Goal: Task Accomplishment & Management: Complete application form

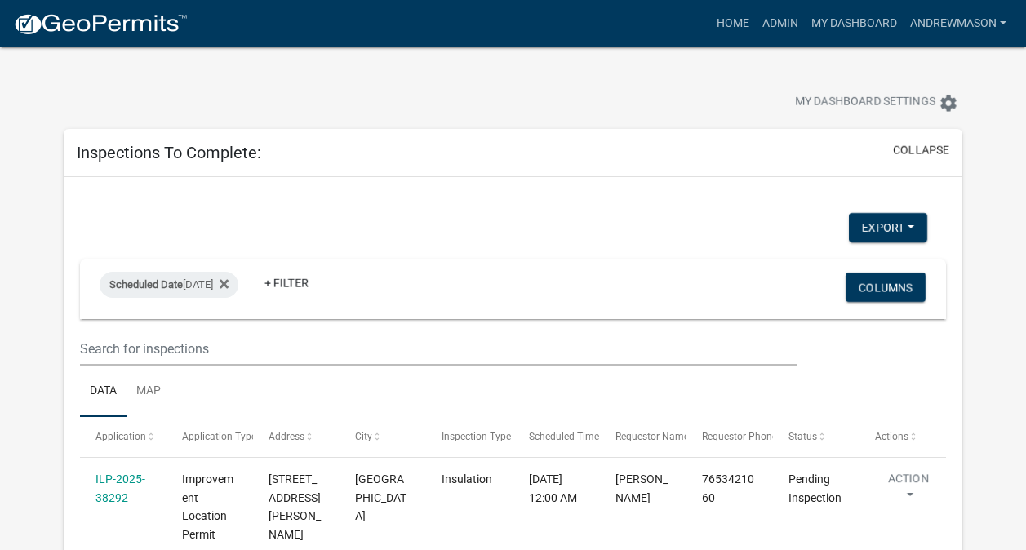
select select "3: 100"
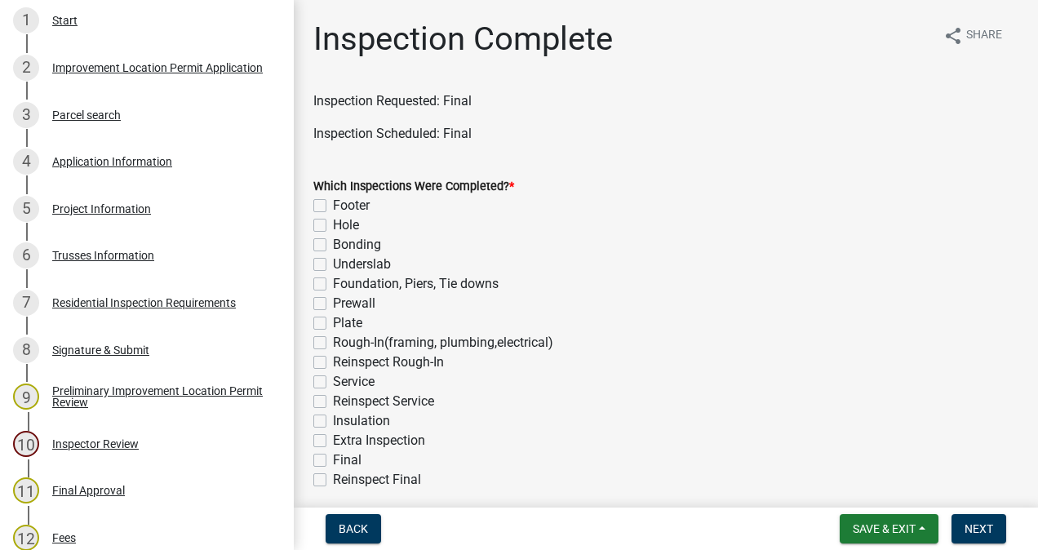
scroll to position [330, 0]
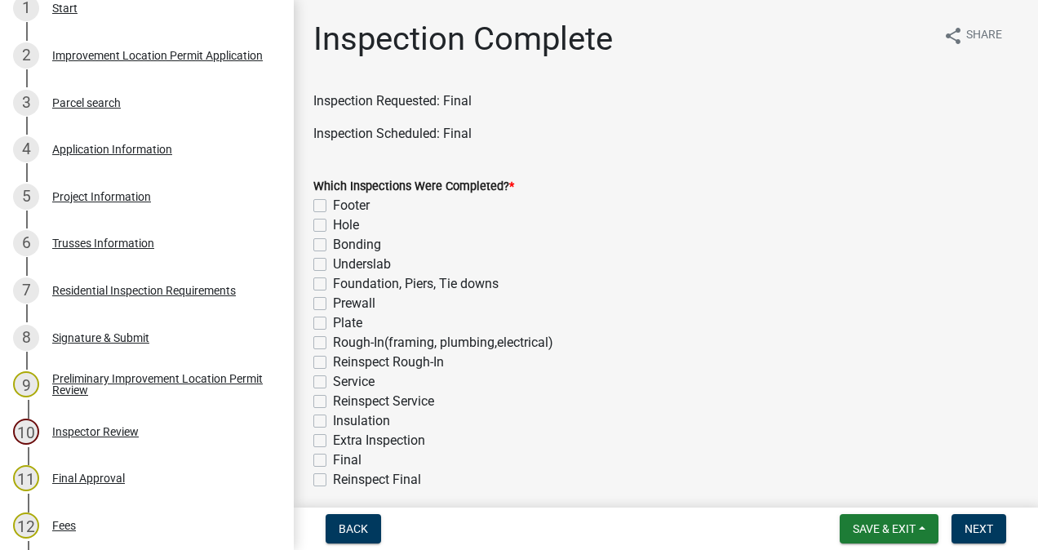
click at [108, 205] on div "5 Project Information" at bounding box center [140, 197] width 255 height 26
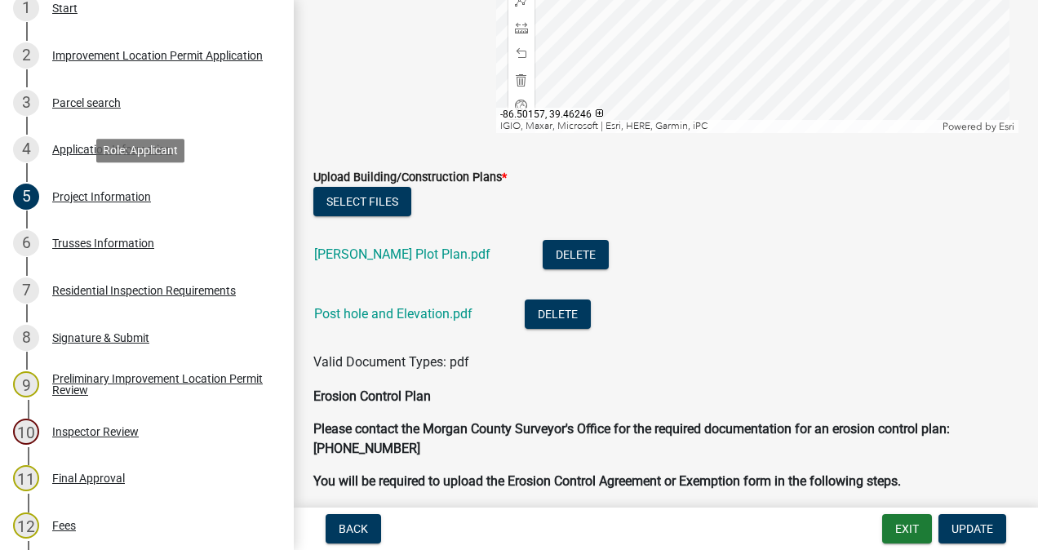
scroll to position [3562, 0]
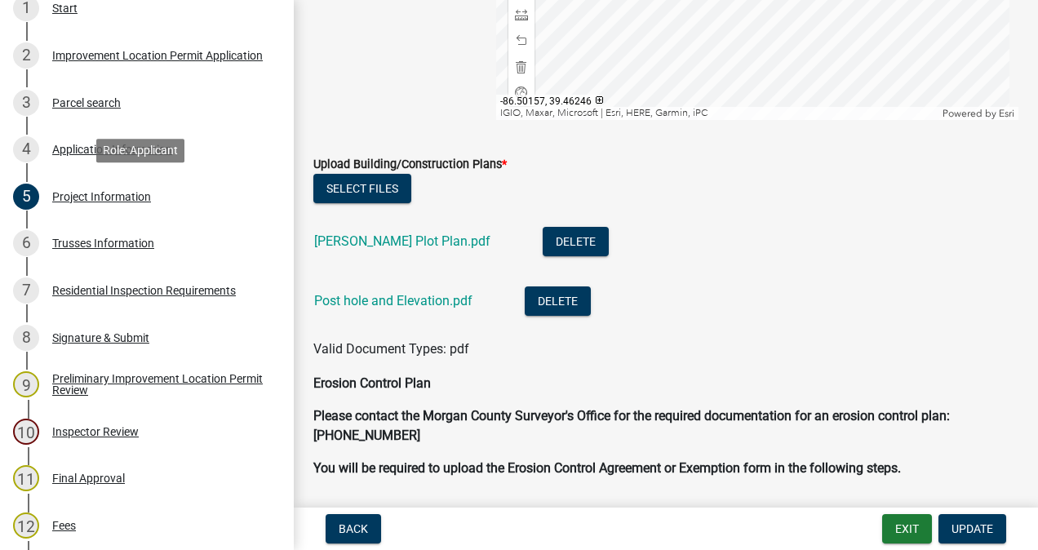
click at [434, 308] on link "Post hole and Elevation.pdf" at bounding box center [393, 301] width 158 height 16
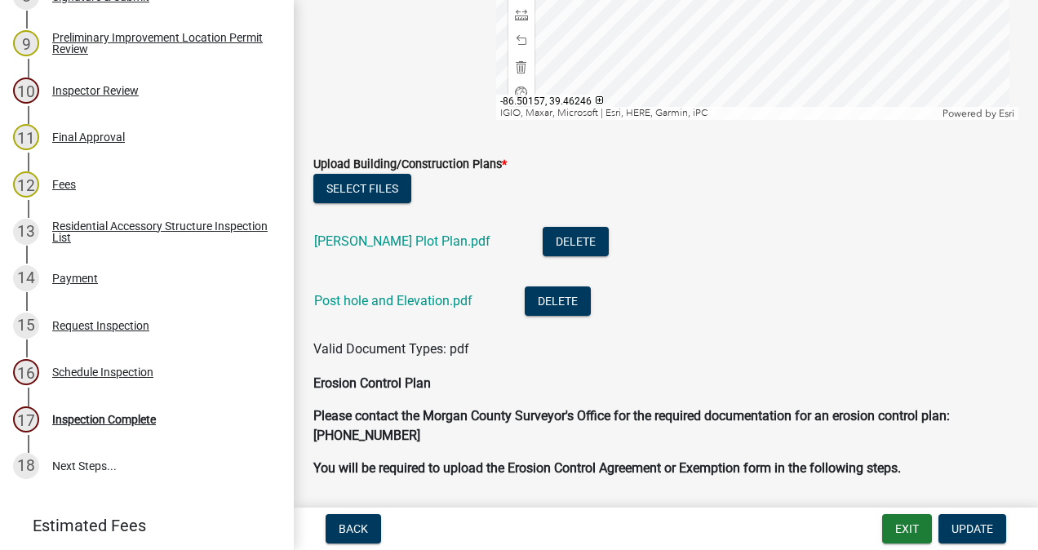
scroll to position [726, 0]
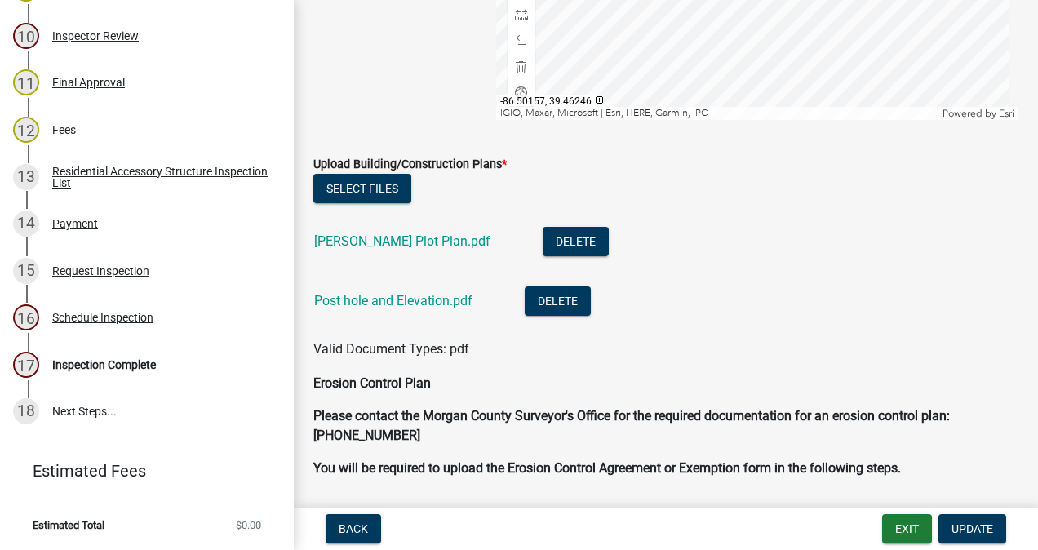
click at [140, 367] on div "Inspection Complete" at bounding box center [104, 364] width 104 height 11
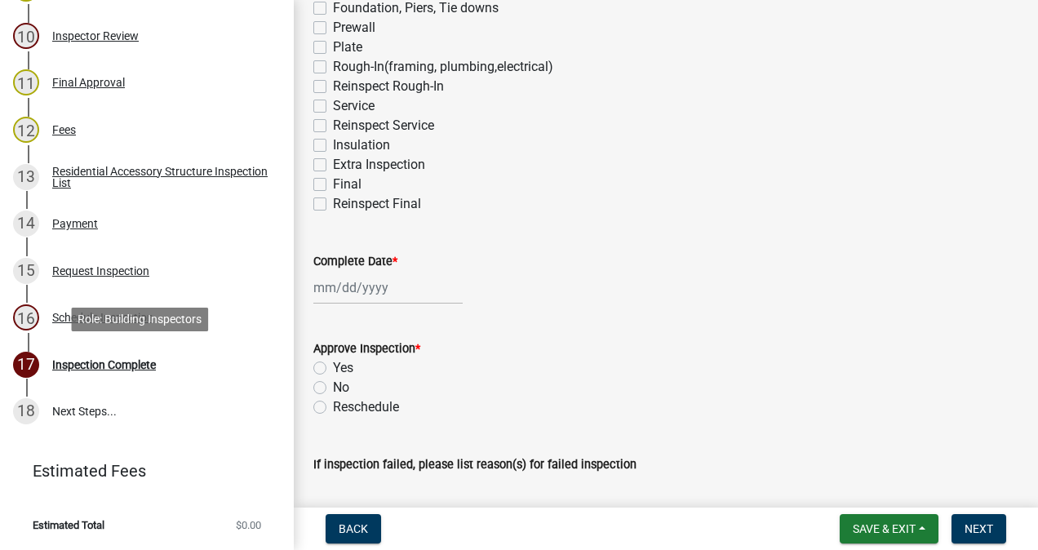
scroll to position [276, 0]
click at [333, 202] on label "Reinspect Final" at bounding box center [377, 204] width 88 height 20
click at [333, 202] on input "Reinspect Final" at bounding box center [338, 199] width 11 height 11
checkbox input "true"
checkbox input "false"
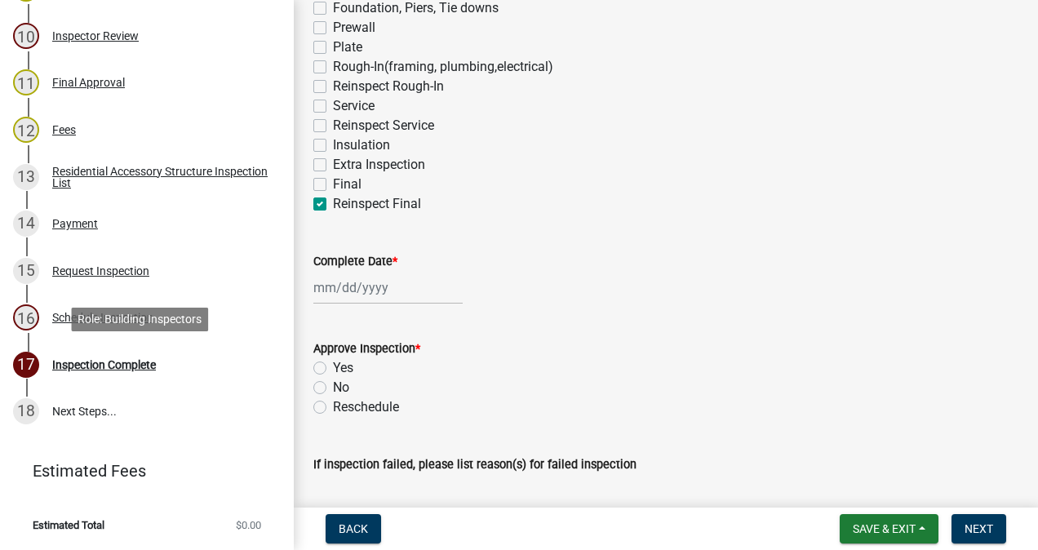
checkbox input "false"
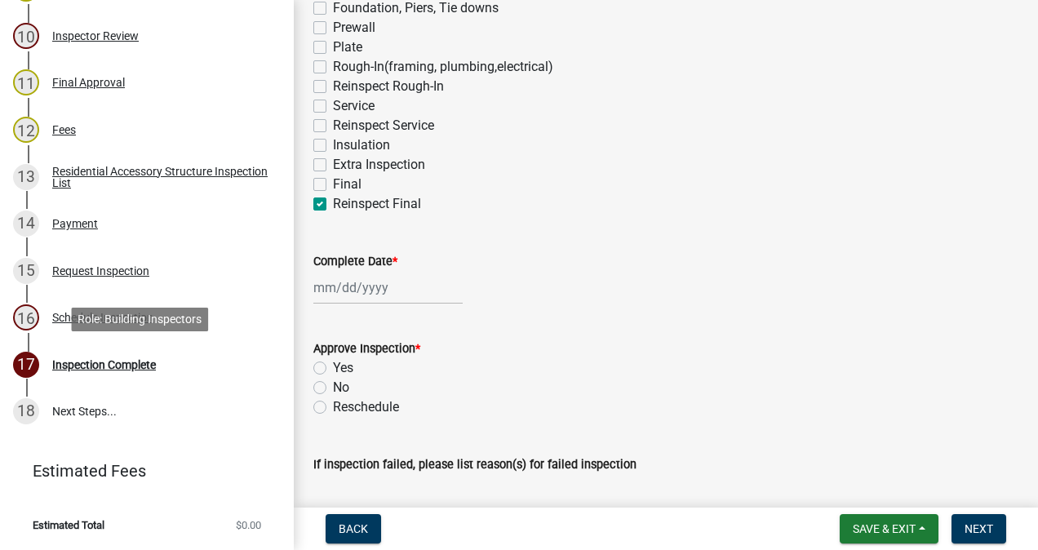
checkbox input "false"
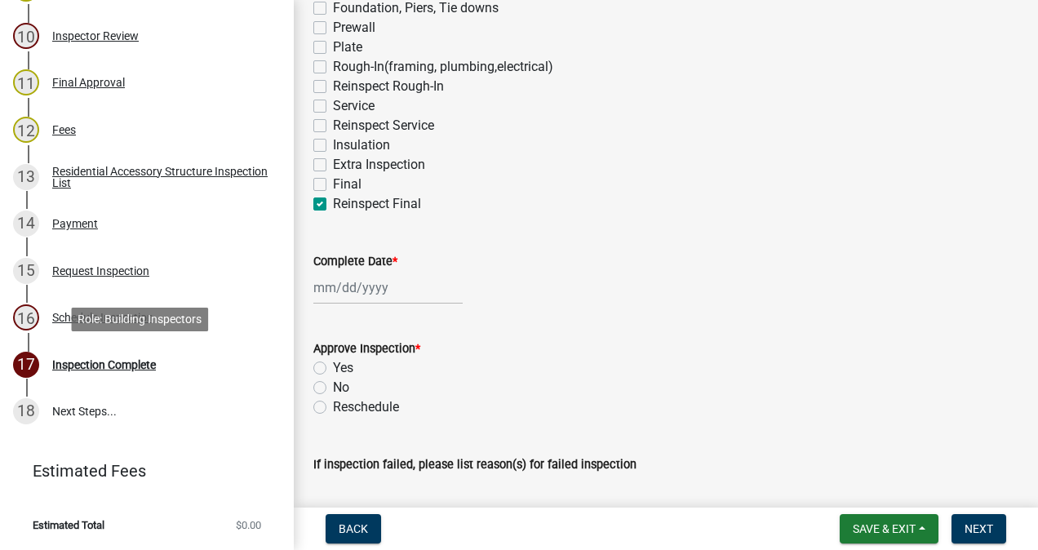
checkbox input "false"
checkbox input "true"
click at [333, 184] on label "Final" at bounding box center [347, 185] width 29 height 20
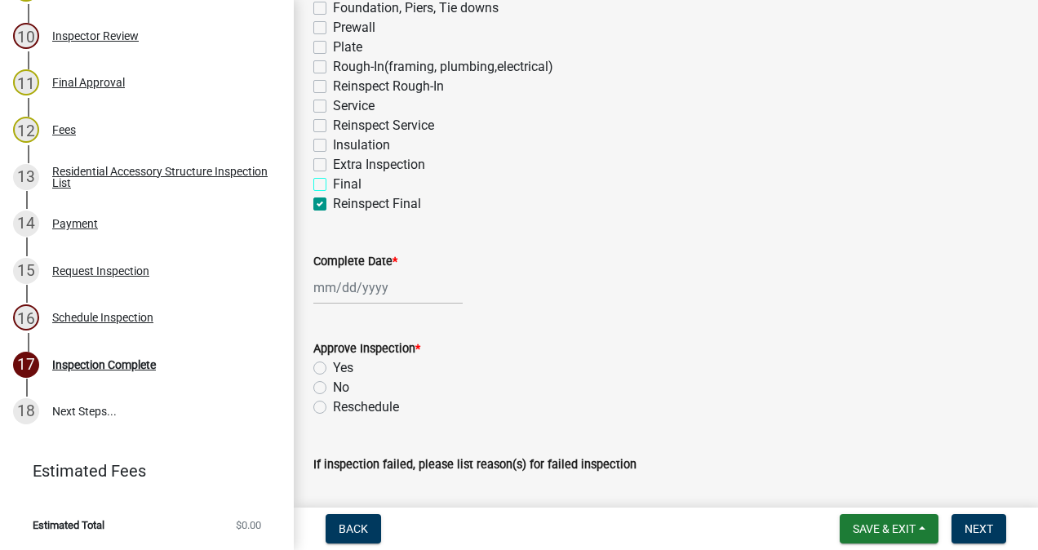
click at [333, 184] on input "Final" at bounding box center [338, 180] width 11 height 11
checkbox input "true"
checkbox input "false"
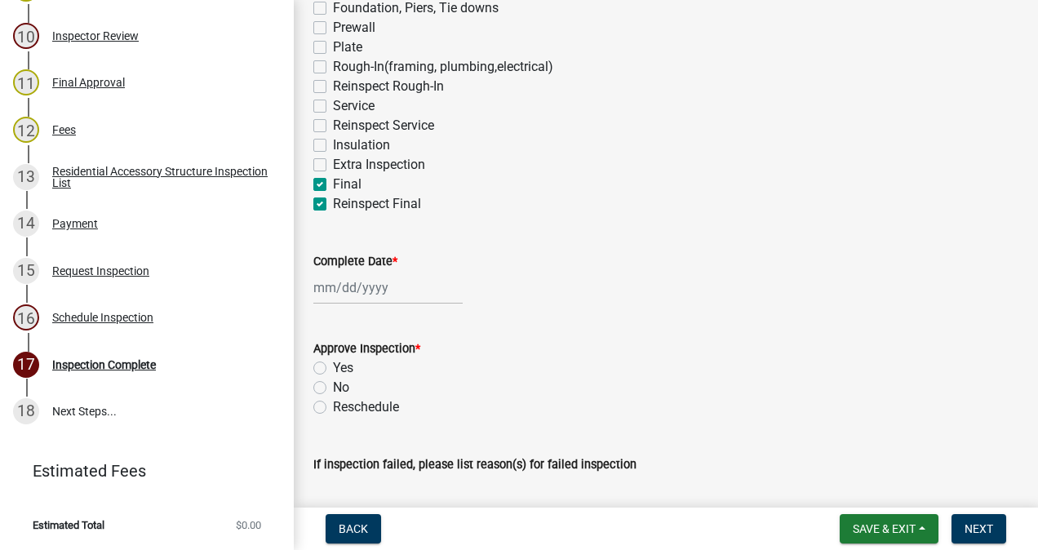
checkbox input "false"
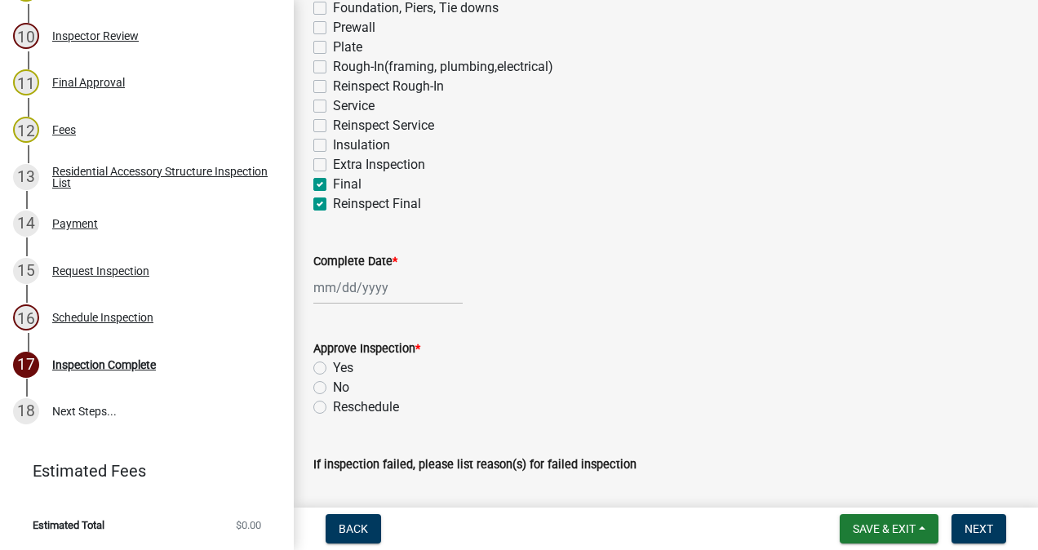
checkbox input "false"
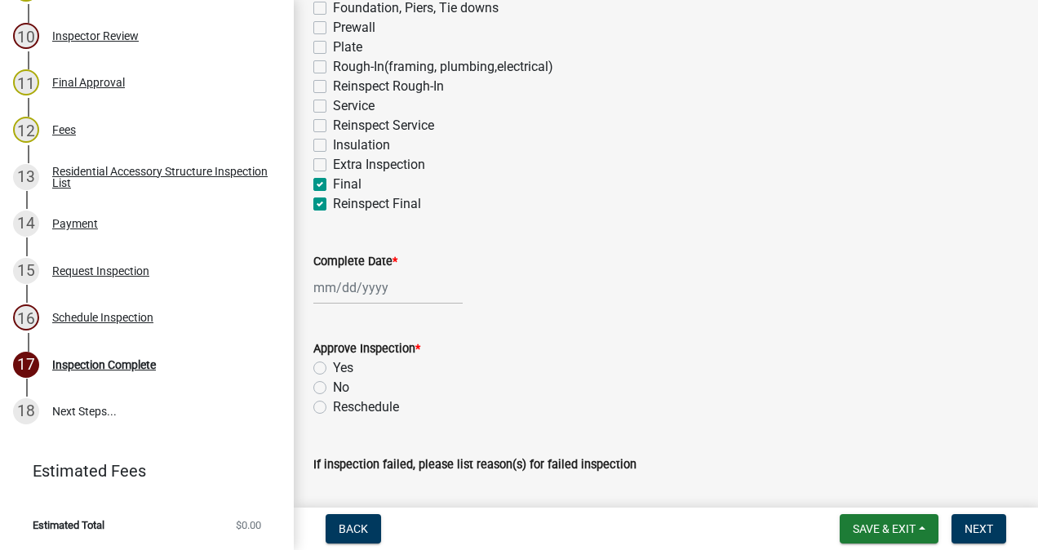
checkbox input "true"
click at [333, 208] on label "Reinspect Final" at bounding box center [377, 204] width 88 height 20
click at [333, 205] on input "Reinspect Final" at bounding box center [338, 199] width 11 height 11
checkbox input "false"
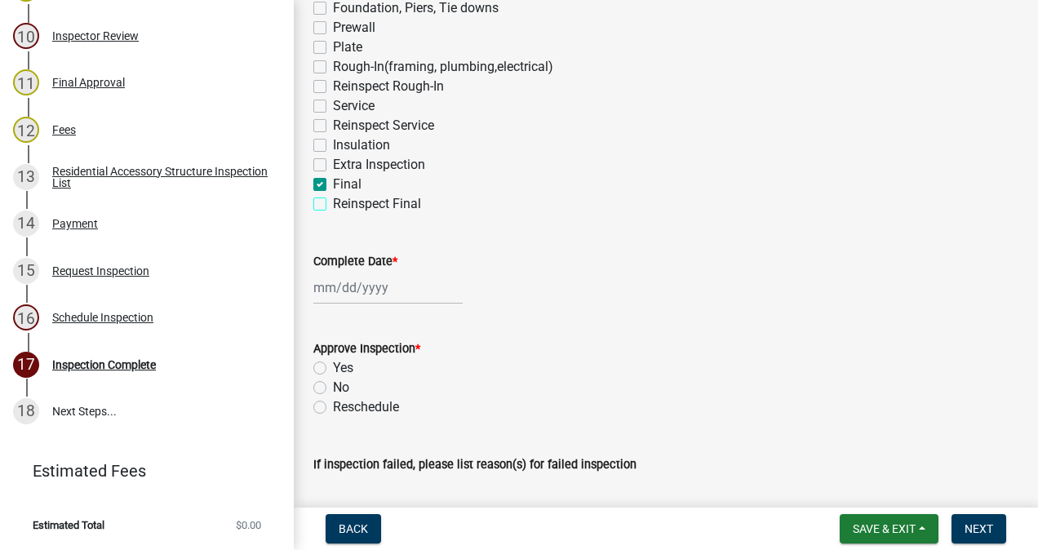
checkbox input "false"
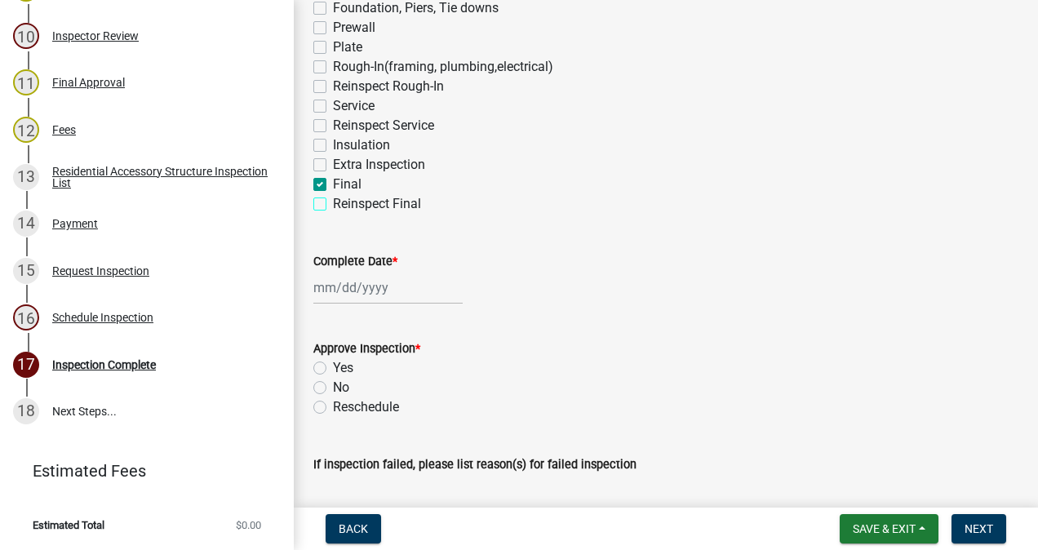
checkbox input "false"
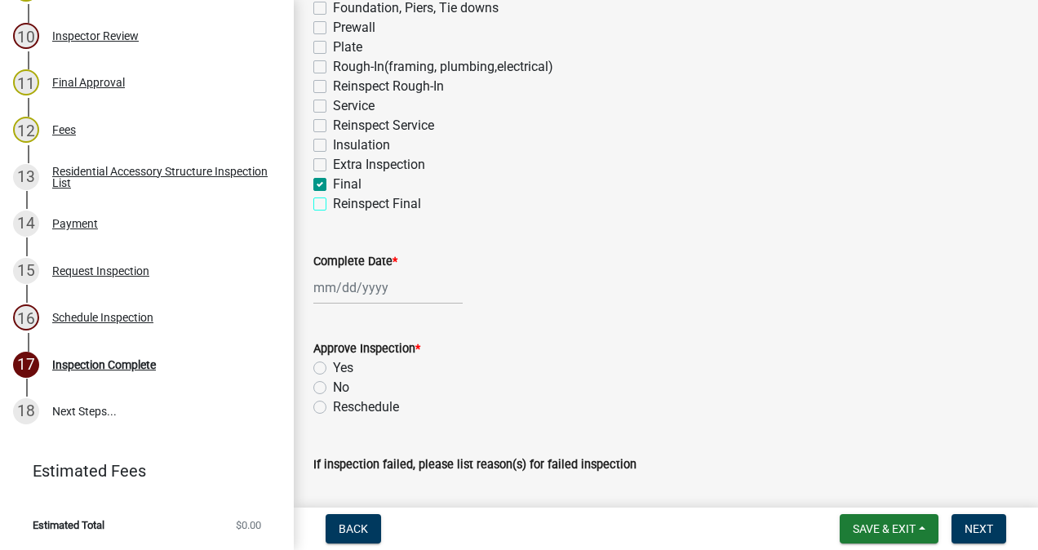
checkbox input "false"
checkbox input "true"
checkbox input "false"
click at [374, 284] on div at bounding box center [387, 287] width 149 height 33
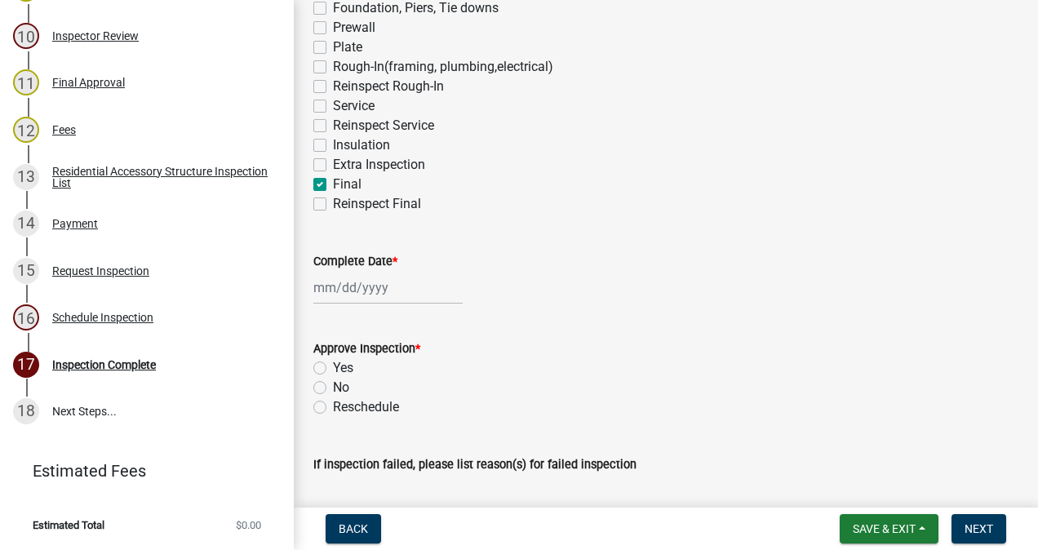
select select "8"
select select "2025"
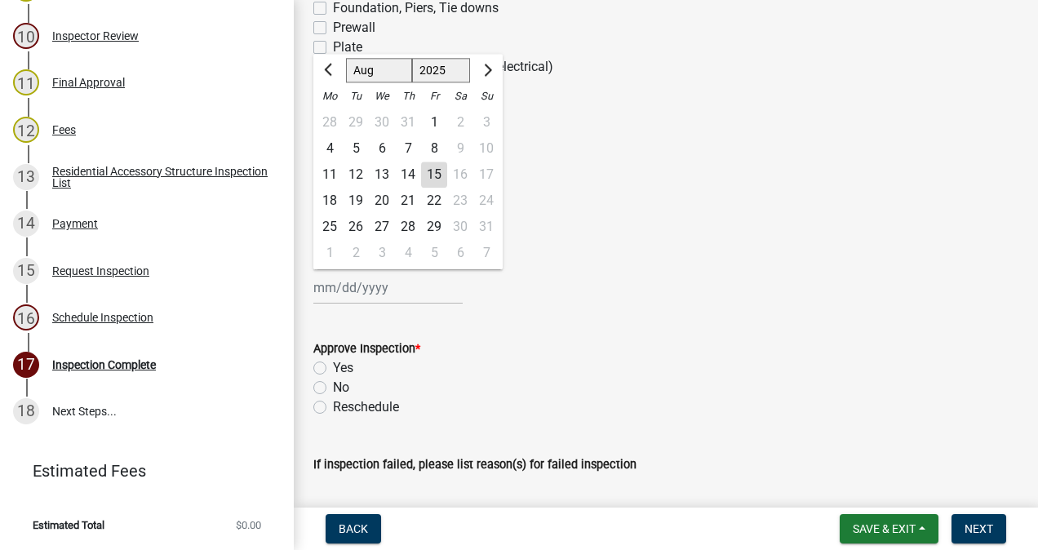
click at [434, 179] on div "15" at bounding box center [434, 175] width 26 height 26
type input "[DATE]"
click at [424, 170] on label "Extra Inspection" at bounding box center [379, 165] width 92 height 20
click at [343, 166] on input "Extra Inspection" at bounding box center [338, 160] width 11 height 11
checkbox input "true"
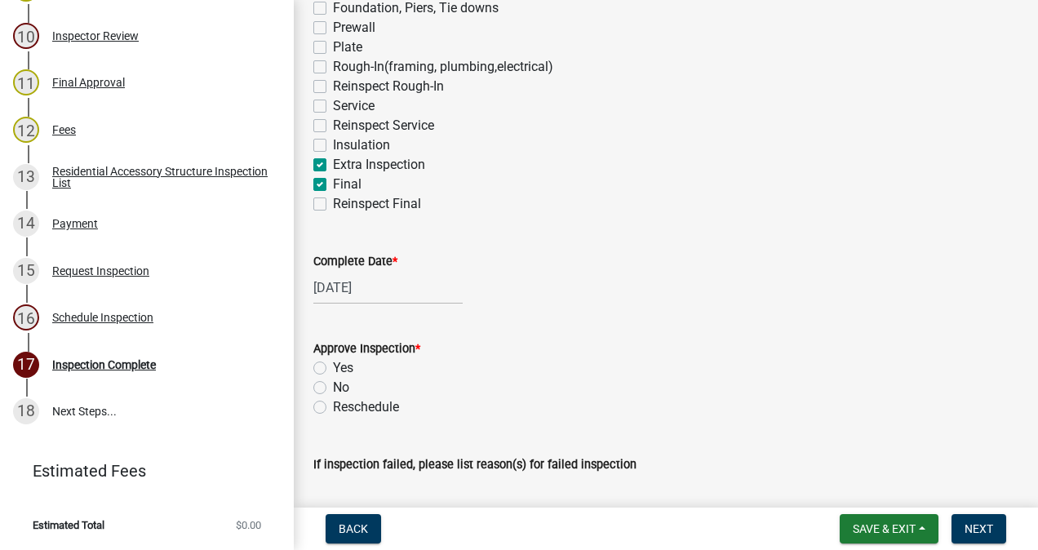
checkbox input "false"
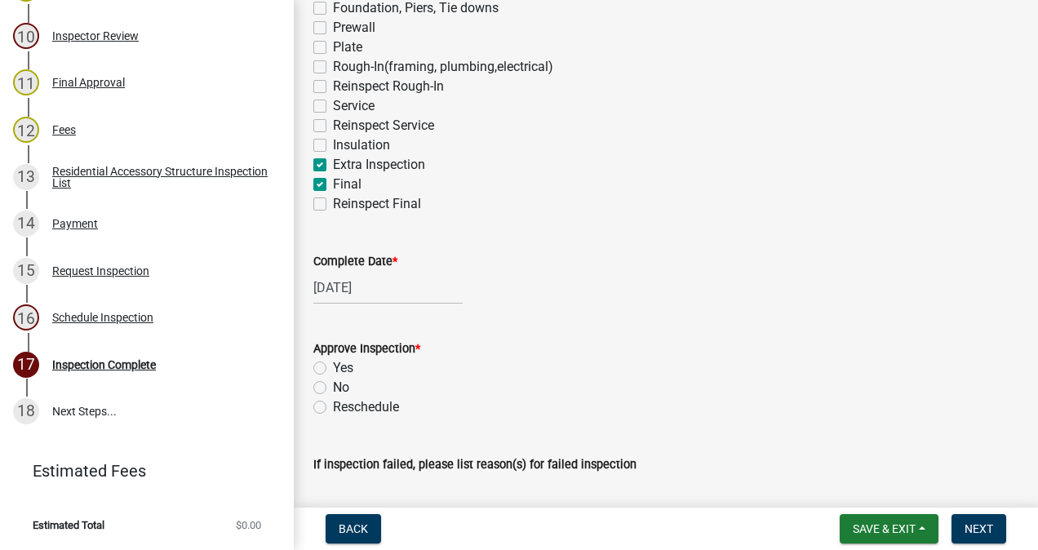
checkbox input "false"
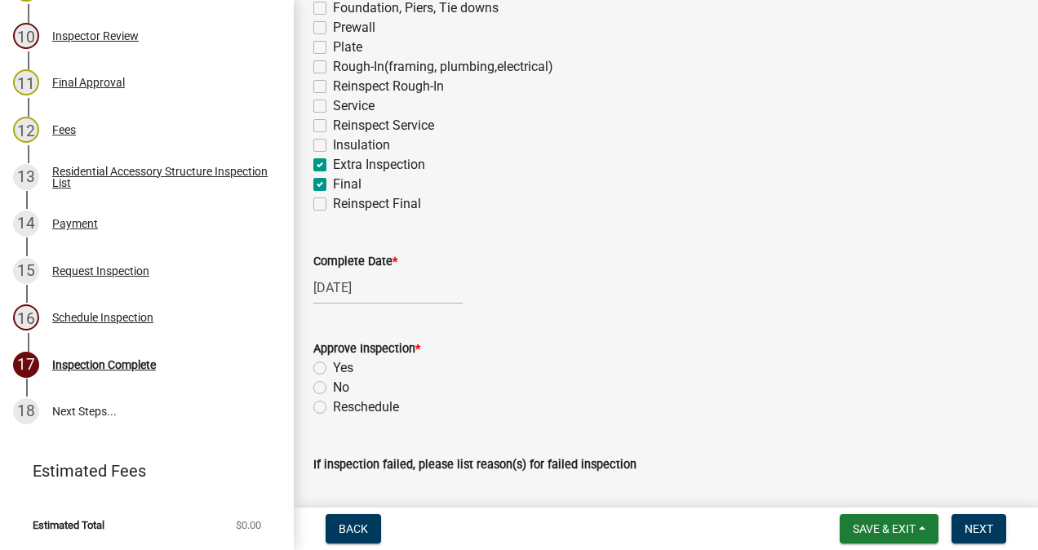
checkbox input "false"
checkbox input "true"
checkbox input "false"
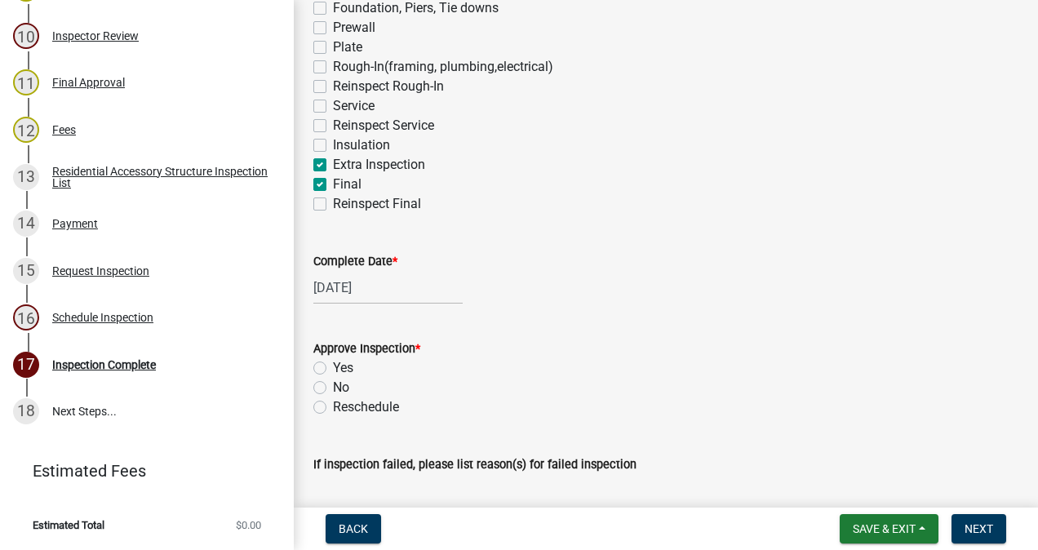
click at [333, 164] on label "Extra Inspection" at bounding box center [379, 165] width 92 height 20
click at [333, 164] on input "Extra Inspection" at bounding box center [338, 160] width 11 height 11
checkbox input "false"
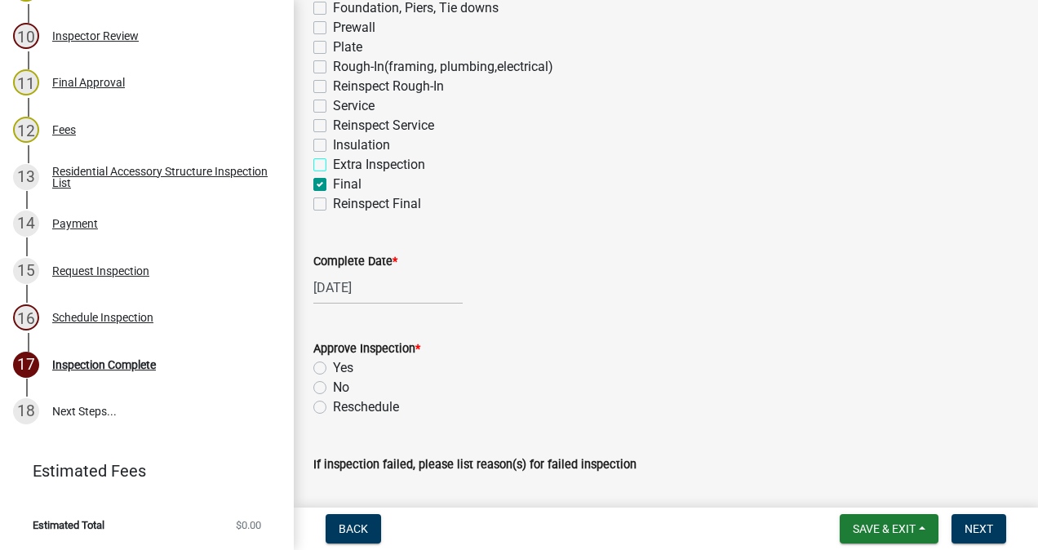
checkbox input "false"
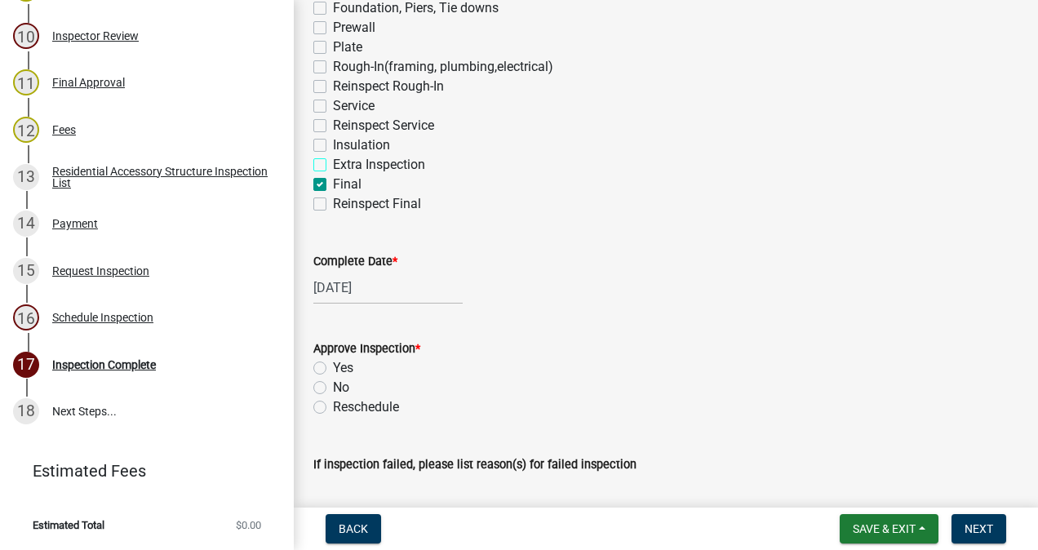
checkbox input "false"
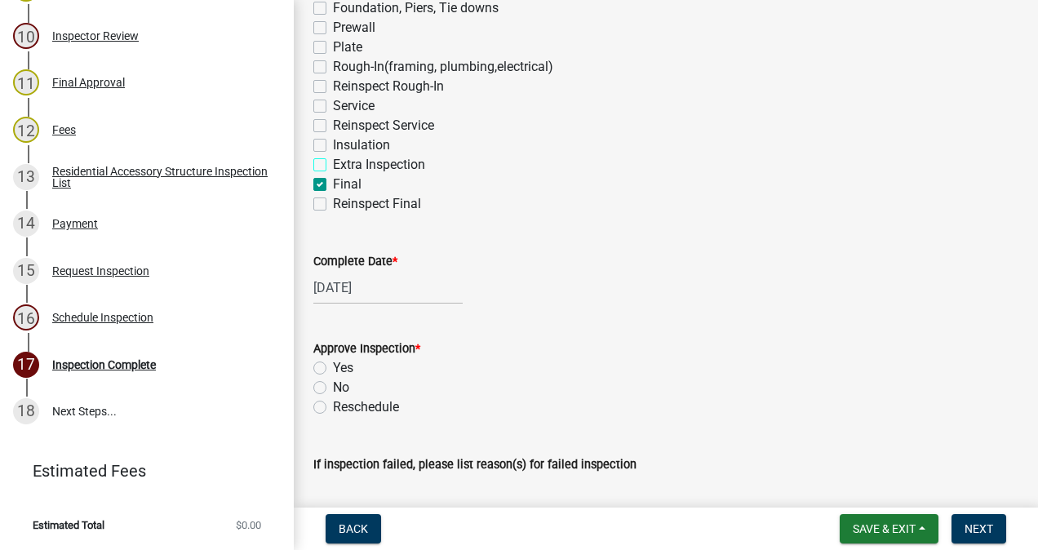
checkbox input "false"
checkbox input "true"
checkbox input "false"
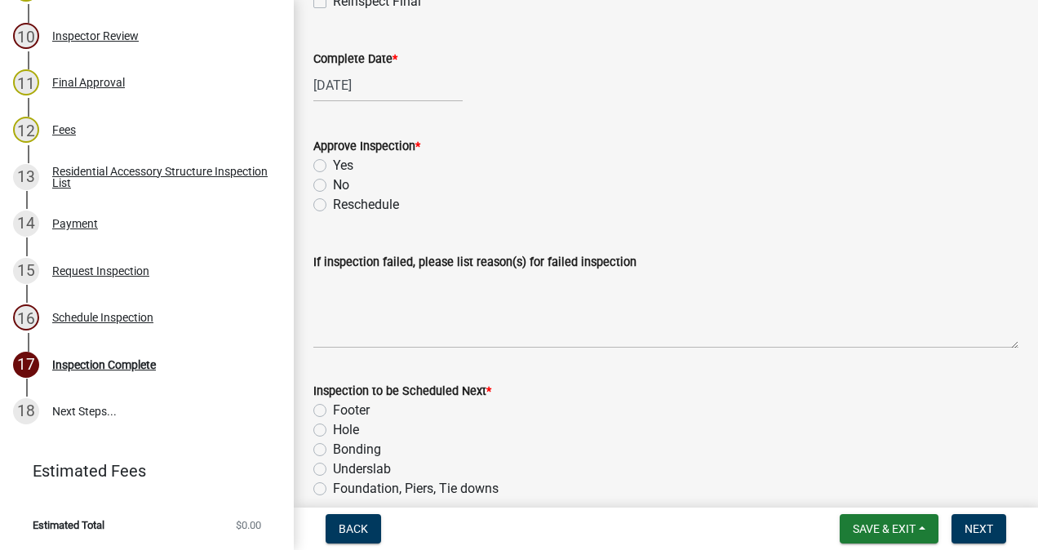
scroll to position [485, 0]
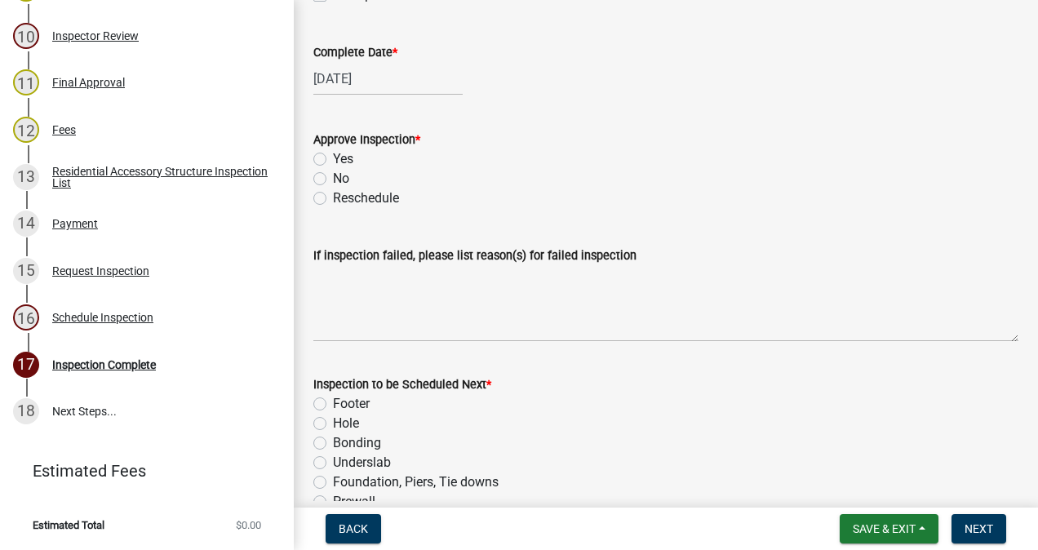
click at [333, 158] on label "Yes" at bounding box center [343, 159] width 20 height 20
click at [333, 158] on input "Yes" at bounding box center [338, 154] width 11 height 11
radio input "true"
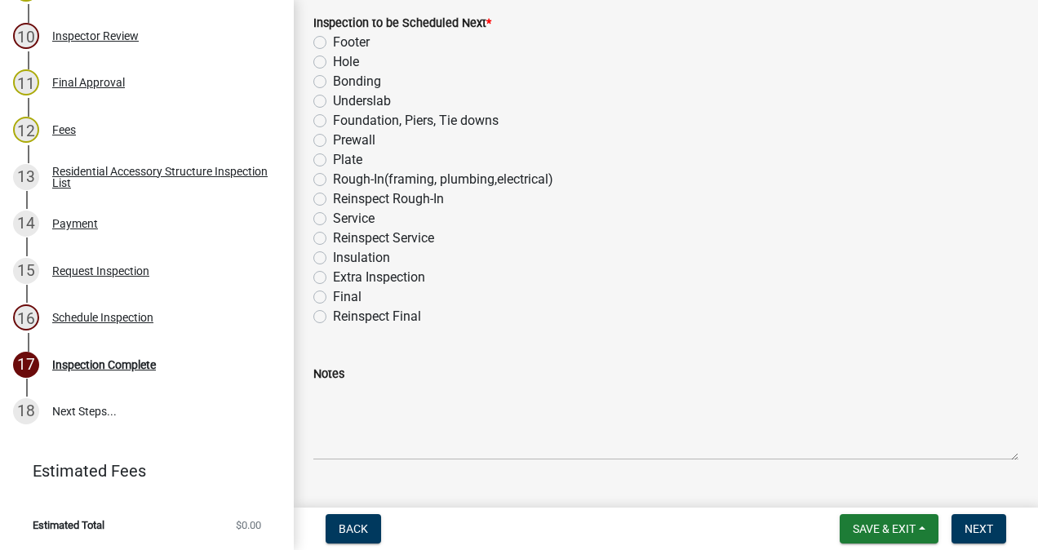
scroll to position [882, 0]
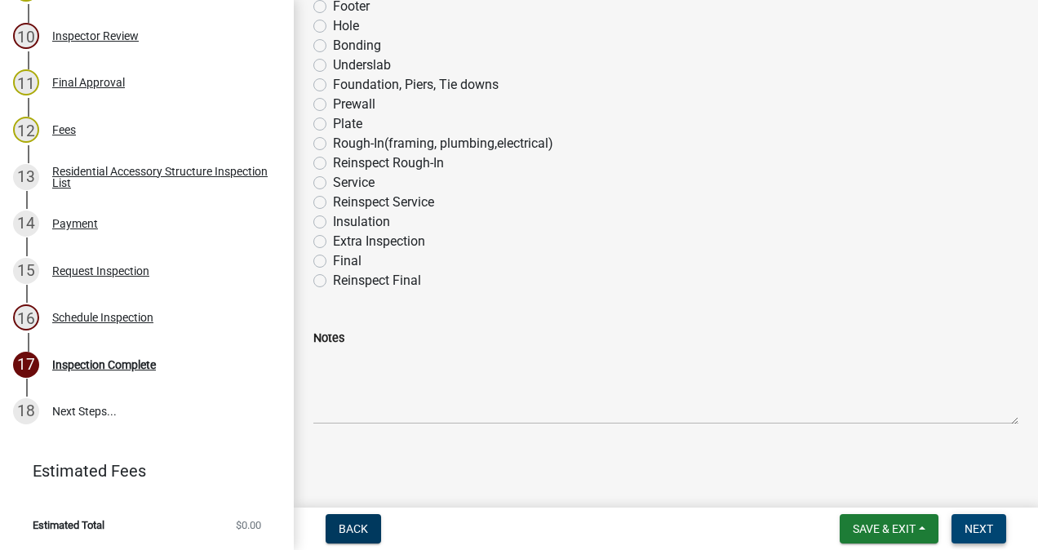
click at [973, 534] on span "Next" at bounding box center [978, 528] width 29 height 13
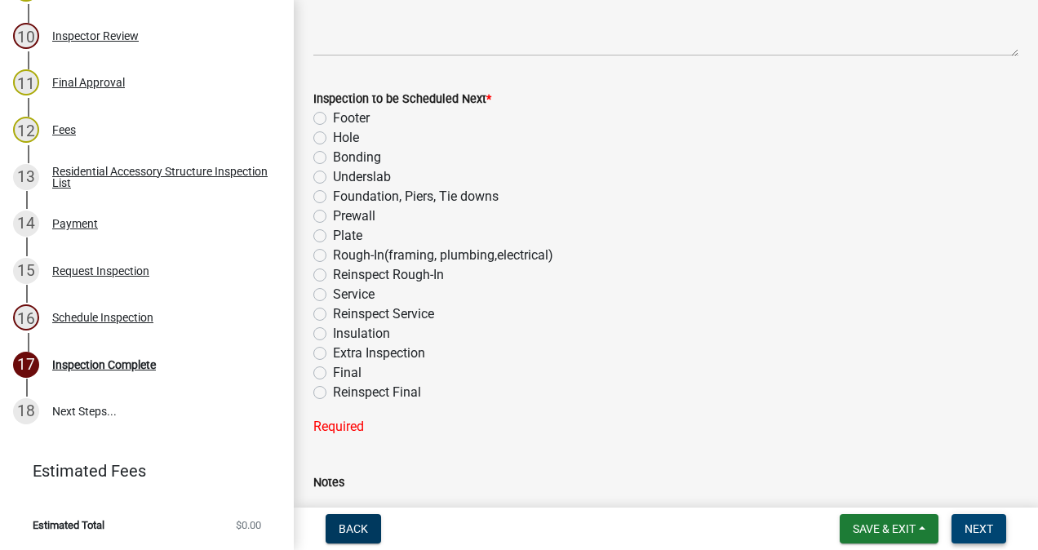
scroll to position [780, 0]
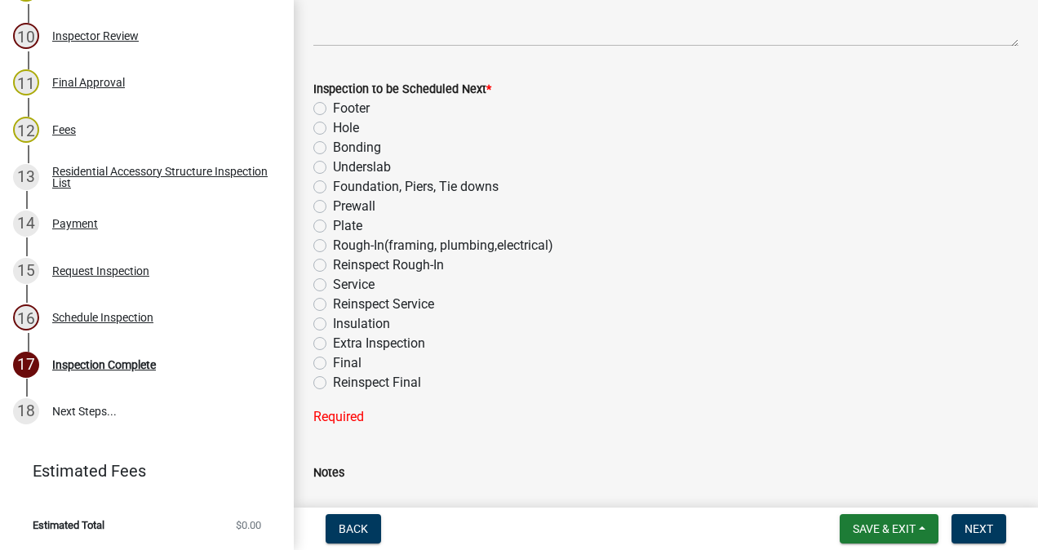
click at [333, 365] on label "Final" at bounding box center [347, 363] width 29 height 20
click at [333, 364] on input "Final" at bounding box center [338, 358] width 11 height 11
radio input "true"
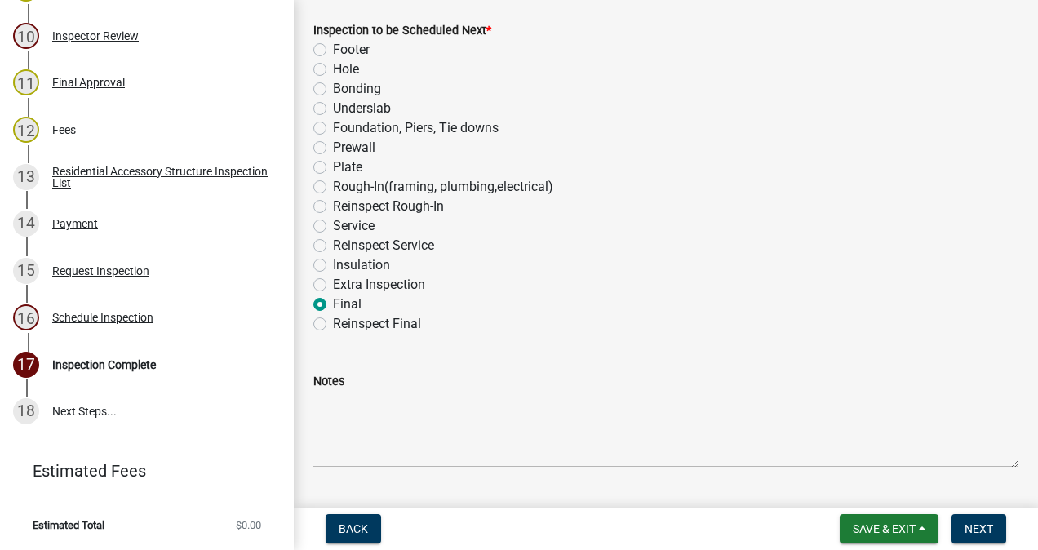
scroll to position [882, 0]
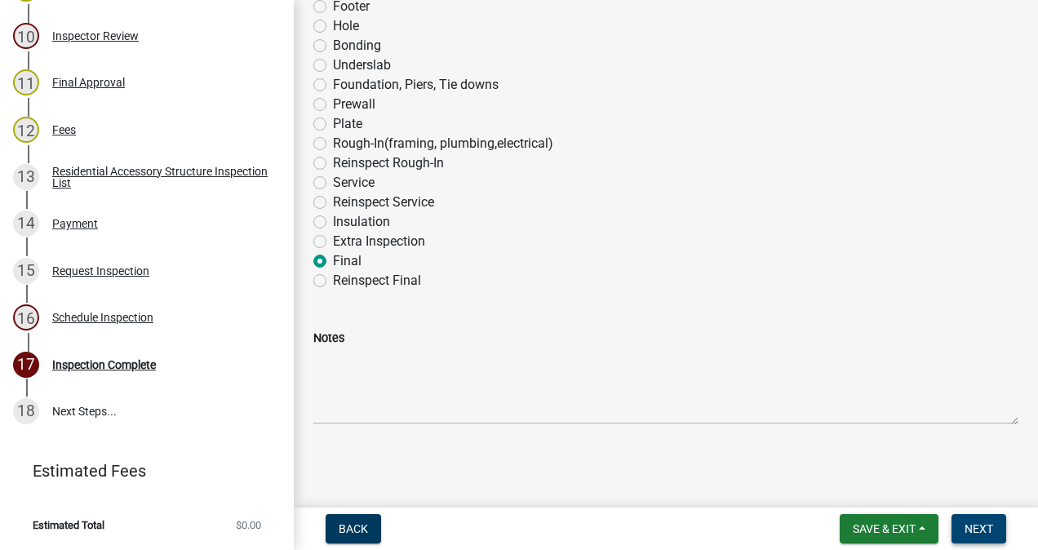
click at [977, 525] on span "Next" at bounding box center [978, 528] width 29 height 13
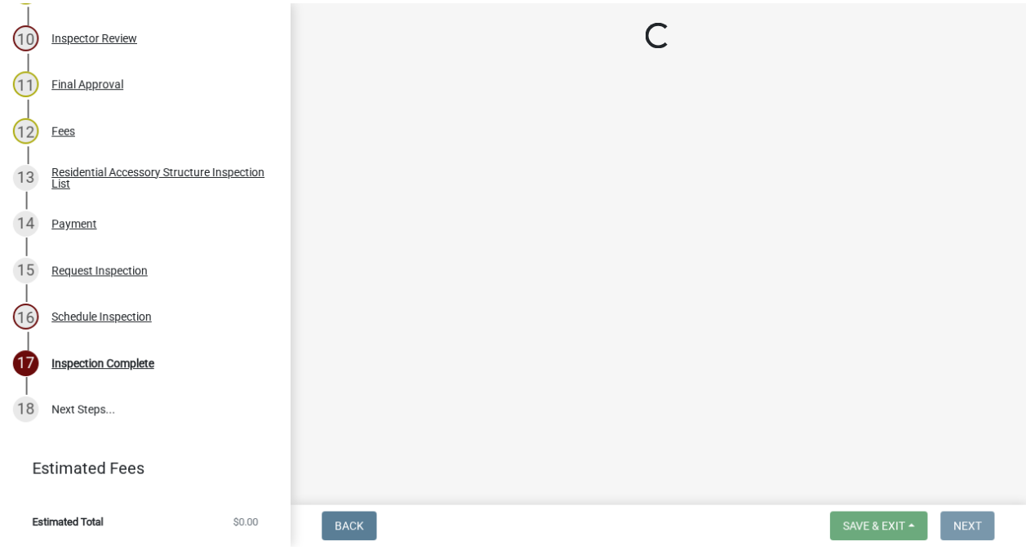
scroll to position [0, 0]
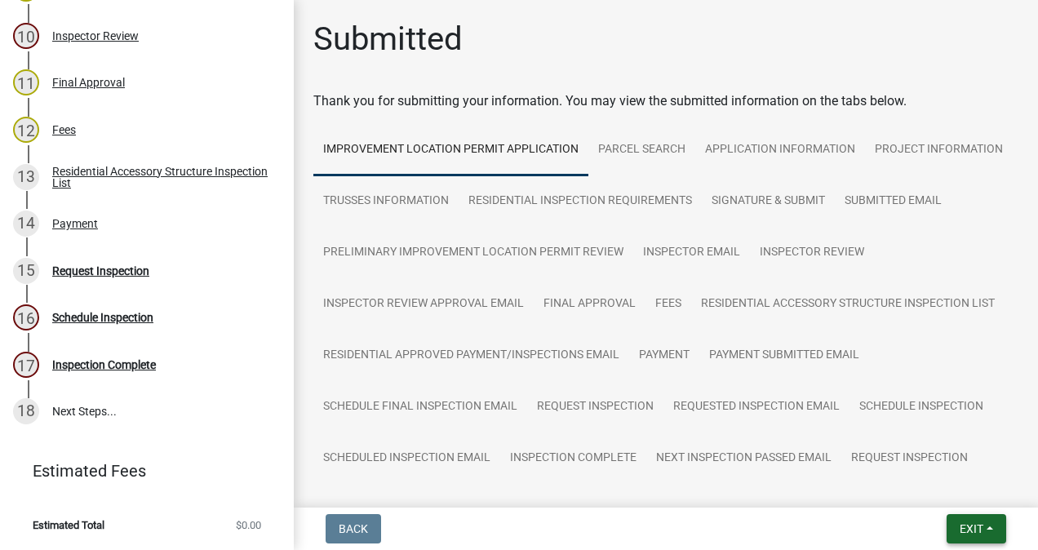
click at [970, 528] on span "Exit" at bounding box center [971, 528] width 24 height 13
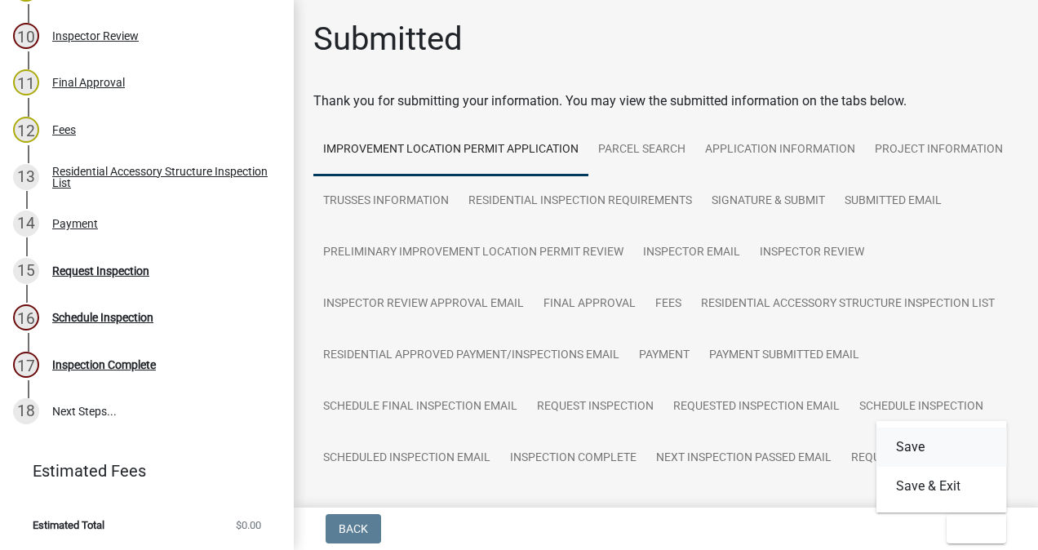
click at [920, 446] on button "Save" at bounding box center [941, 447] width 131 height 39
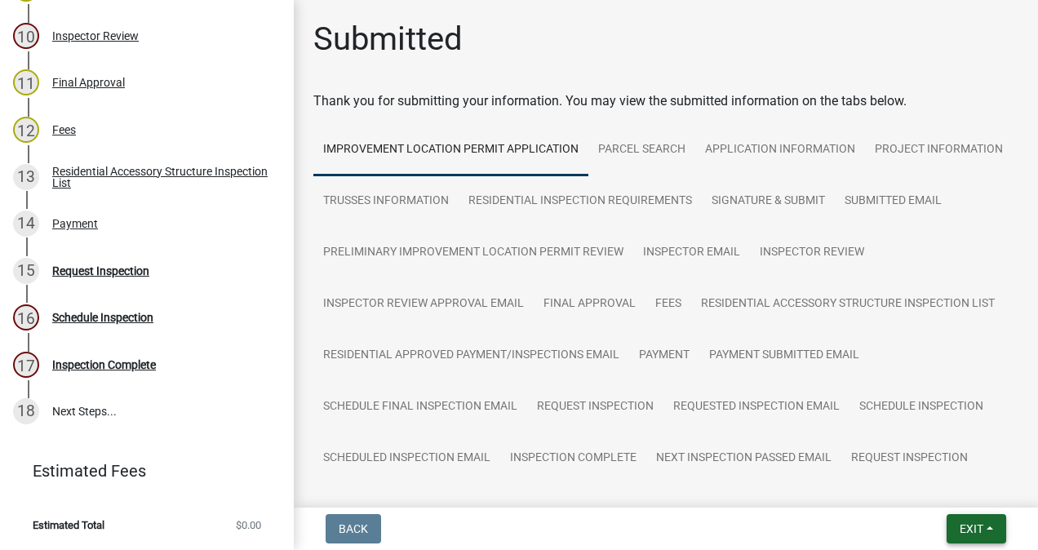
click at [976, 527] on span "Exit" at bounding box center [971, 528] width 24 height 13
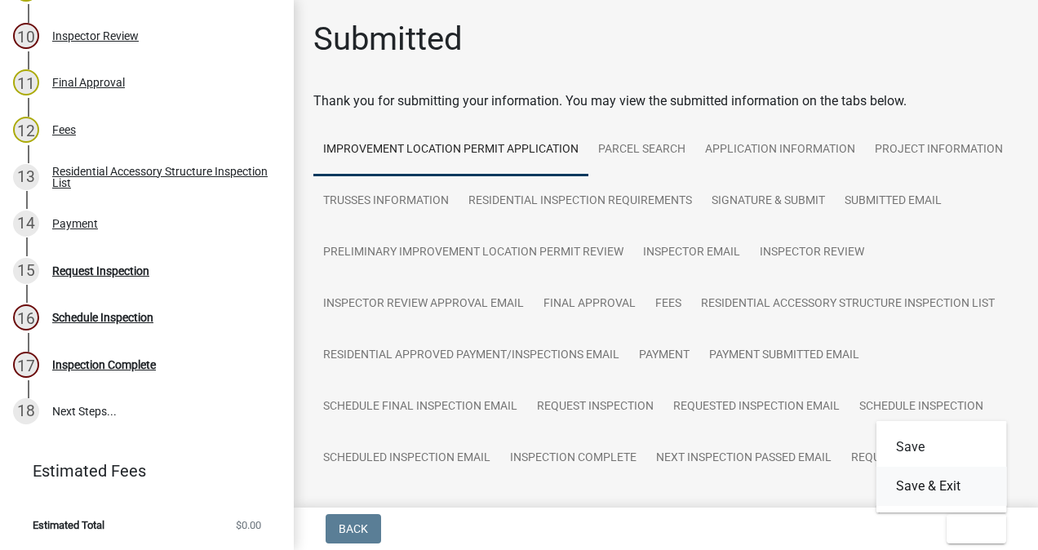
click at [936, 480] on button "Save & Exit" at bounding box center [941, 486] width 131 height 39
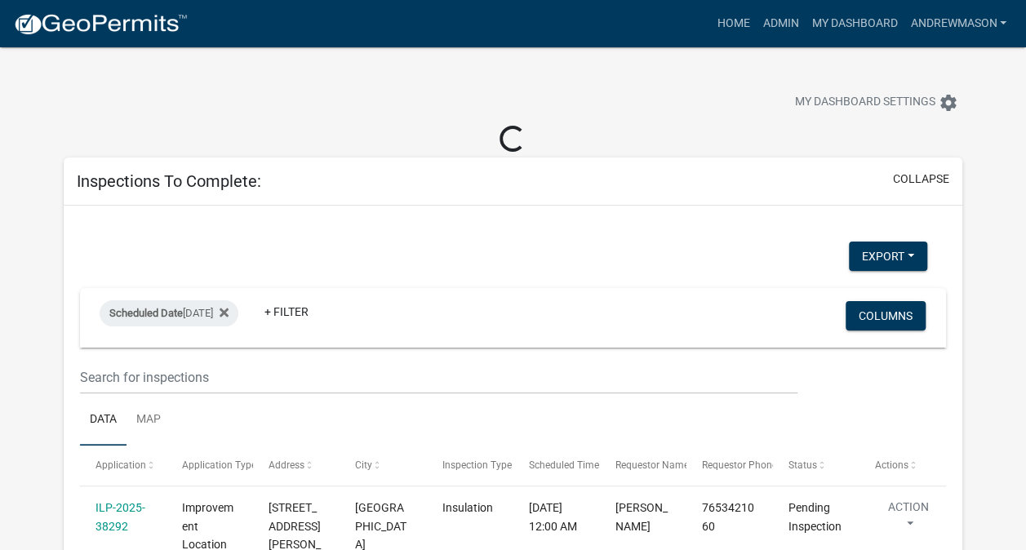
select select "3: 100"
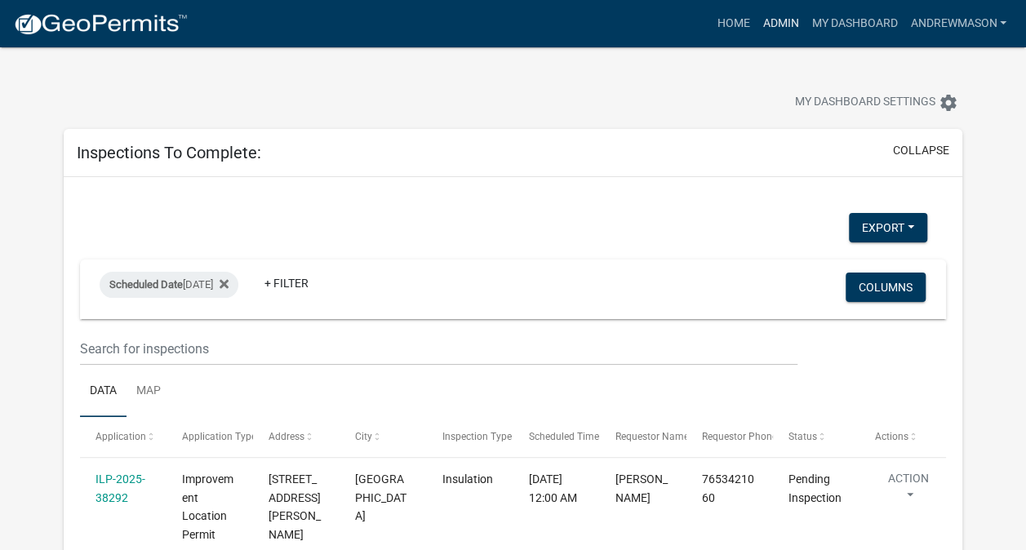
click at [774, 24] on link "Admin" at bounding box center [779, 23] width 49 height 31
